Goal: Find contact information: Obtain details needed to contact an individual or organization

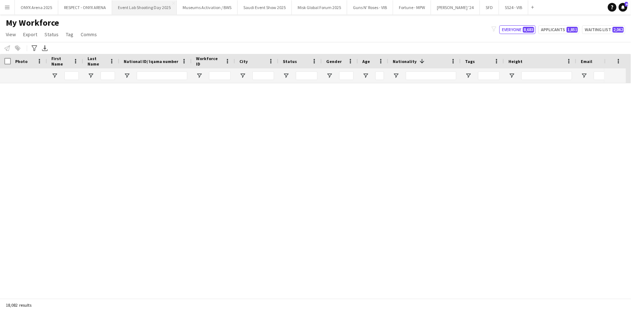
scroll to position [460, 0]
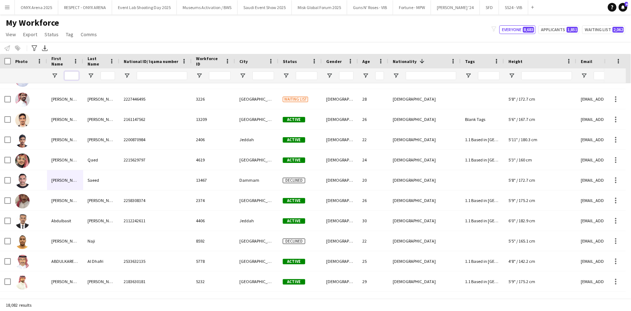
click at [75, 75] on input "First Name Filter Input" at bounding box center [71, 75] width 14 height 9
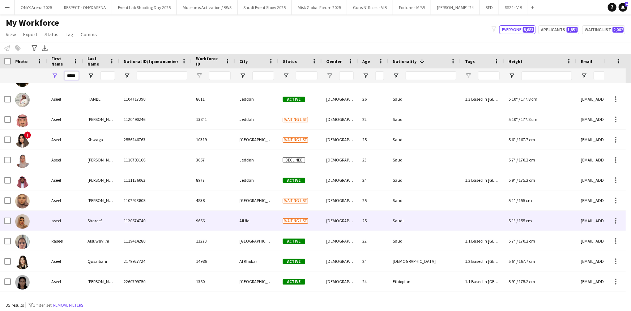
scroll to position [258, 0]
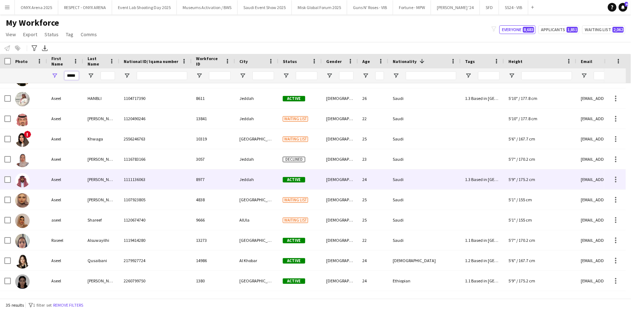
type input "*****"
click at [63, 181] on div "Aseel" at bounding box center [65, 179] width 36 height 20
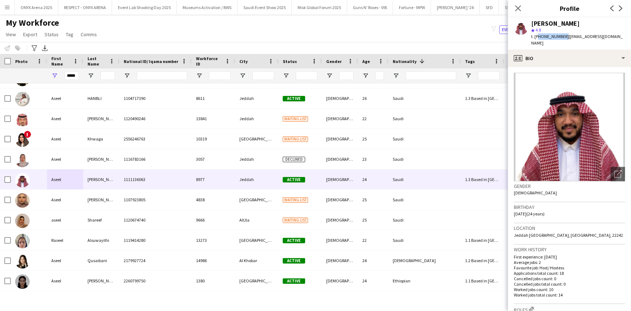
drag, startPoint x: 563, startPoint y: 35, endPoint x: 537, endPoint y: 40, distance: 26.5
click at [537, 40] on div "[PERSON_NAME] star 4.8 t. [PHONE_NUMBER] | [EMAIL_ADDRESS][DOMAIN_NAME]" at bounding box center [569, 33] width 123 height 32
copy span "966509288217"
click at [517, 7] on icon at bounding box center [518, 8] width 7 height 7
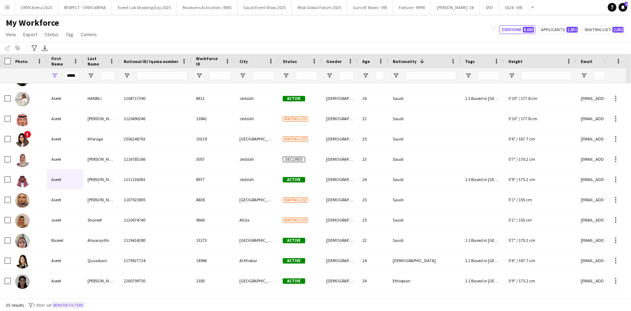
click at [61, 306] on button "Remove filters" at bounding box center [68, 305] width 33 height 8
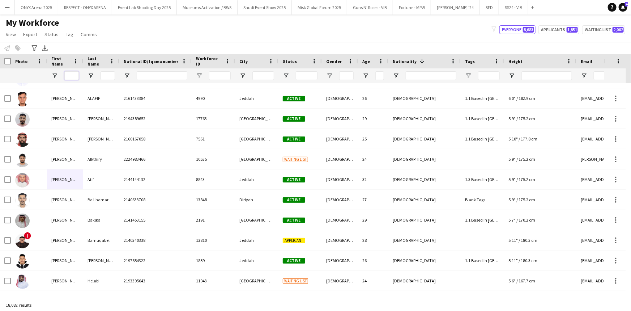
click at [72, 75] on input "First Name Filter Input" at bounding box center [71, 75] width 14 height 9
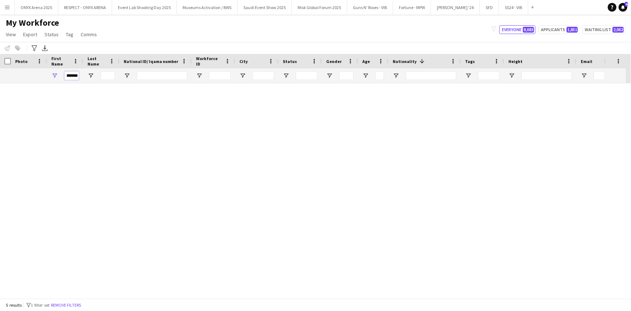
scroll to position [0, 0]
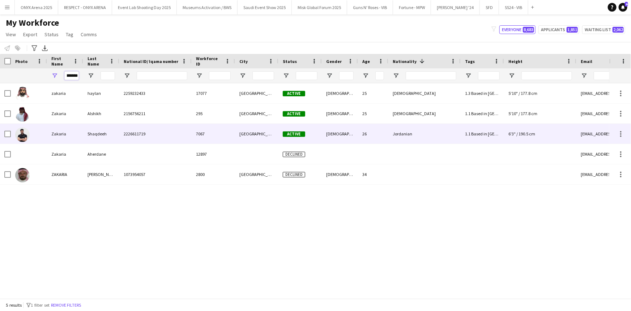
type input "*******"
click at [51, 137] on div "Zakaria" at bounding box center [65, 134] width 36 height 20
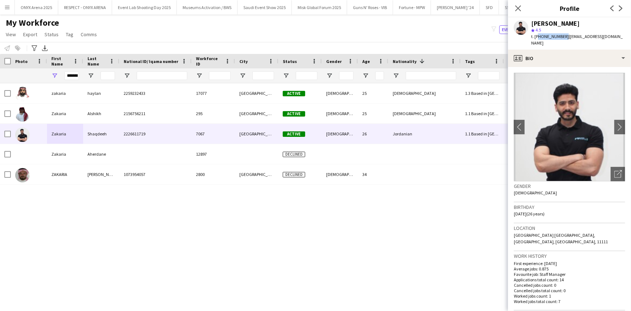
drag, startPoint x: 563, startPoint y: 36, endPoint x: 538, endPoint y: 38, distance: 25.0
click at [538, 38] on span "t. [PHONE_NUMBER]" at bounding box center [550, 36] width 38 height 5
copy span "966508992973"
click at [517, 6] on icon "Close pop-in" at bounding box center [518, 8] width 7 height 7
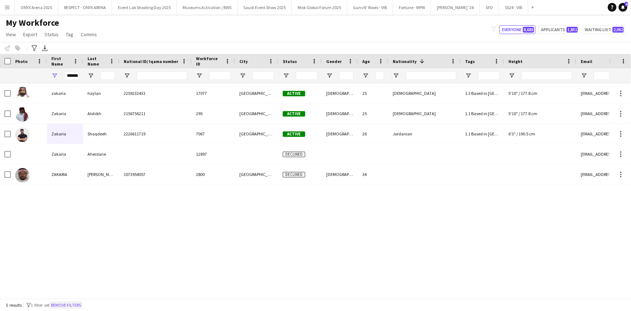
click at [77, 306] on button "Remove filters" at bounding box center [66, 305] width 33 height 8
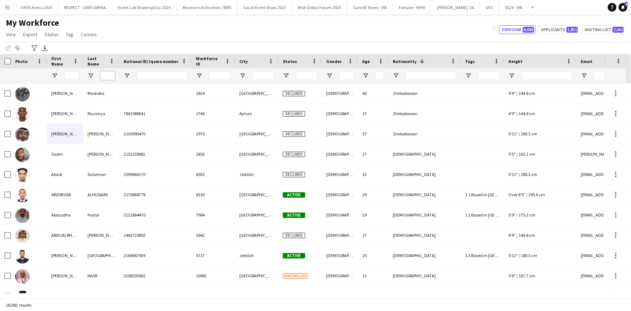
click at [107, 76] on input "Last Name Filter Input" at bounding box center [108, 75] width 14 height 9
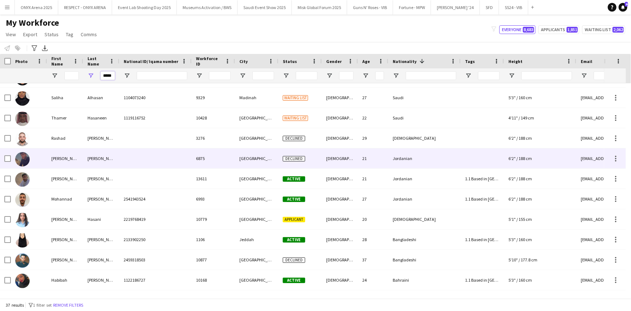
scroll to position [219, 0]
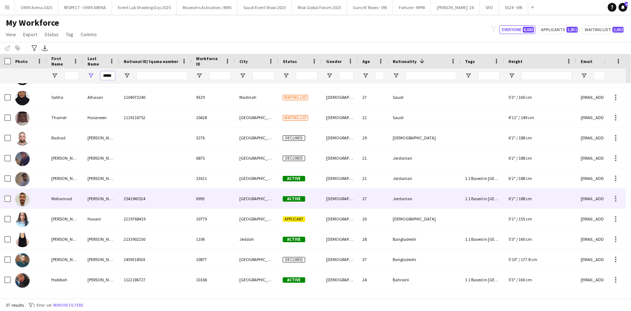
type input "*****"
click at [80, 193] on div "Mohannad" at bounding box center [65, 198] width 36 height 20
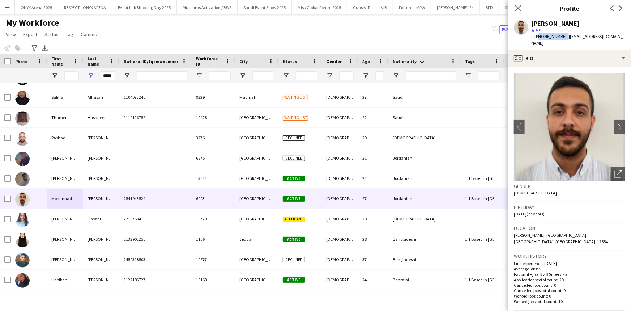
drag, startPoint x: 563, startPoint y: 36, endPoint x: 536, endPoint y: 38, distance: 26.4
click at [536, 38] on span "t. [PHONE_NUMBER]" at bounding box center [550, 36] width 38 height 5
copy span "966567217276"
